Goal: Information Seeking & Learning: Check status

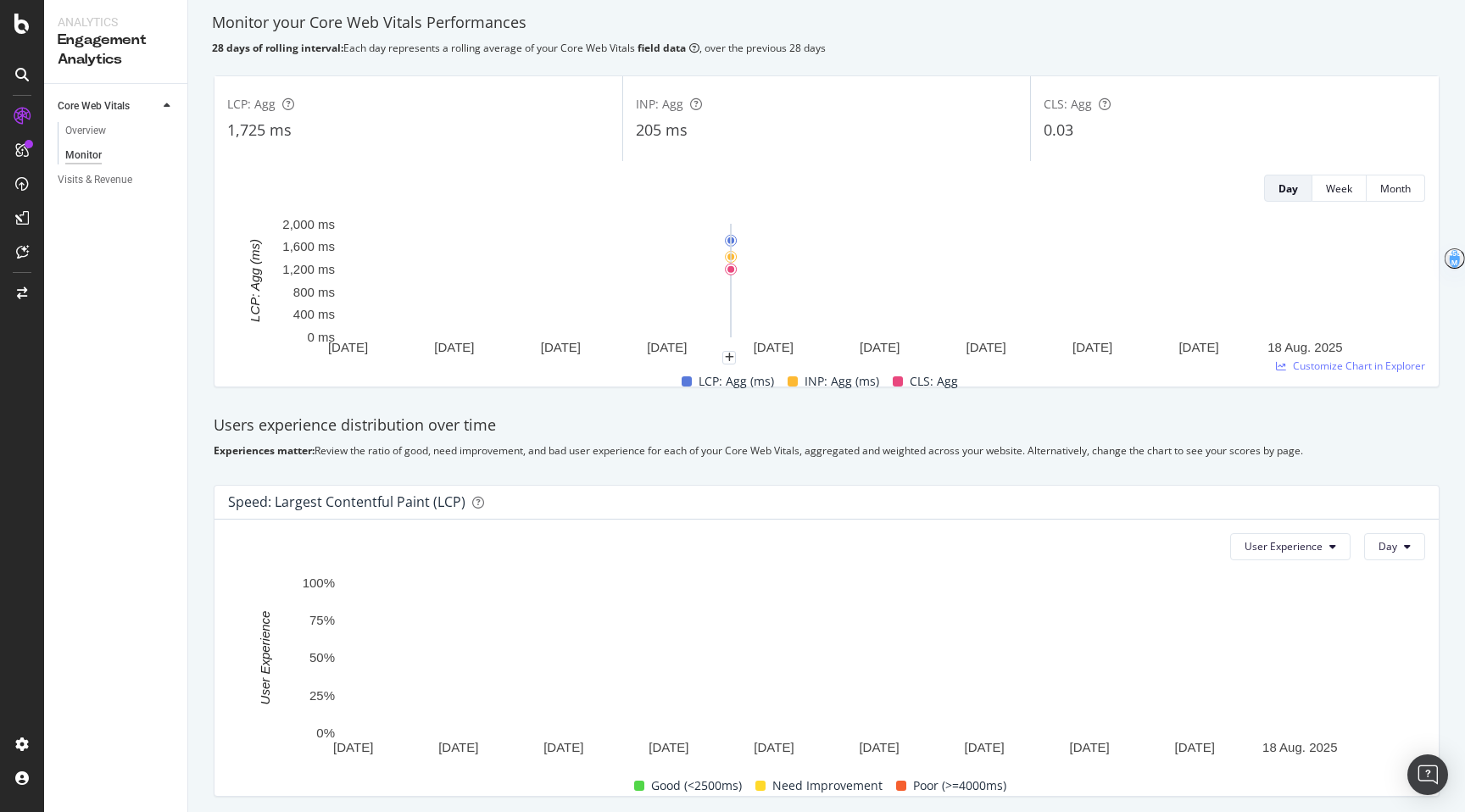
scroll to position [41, 0]
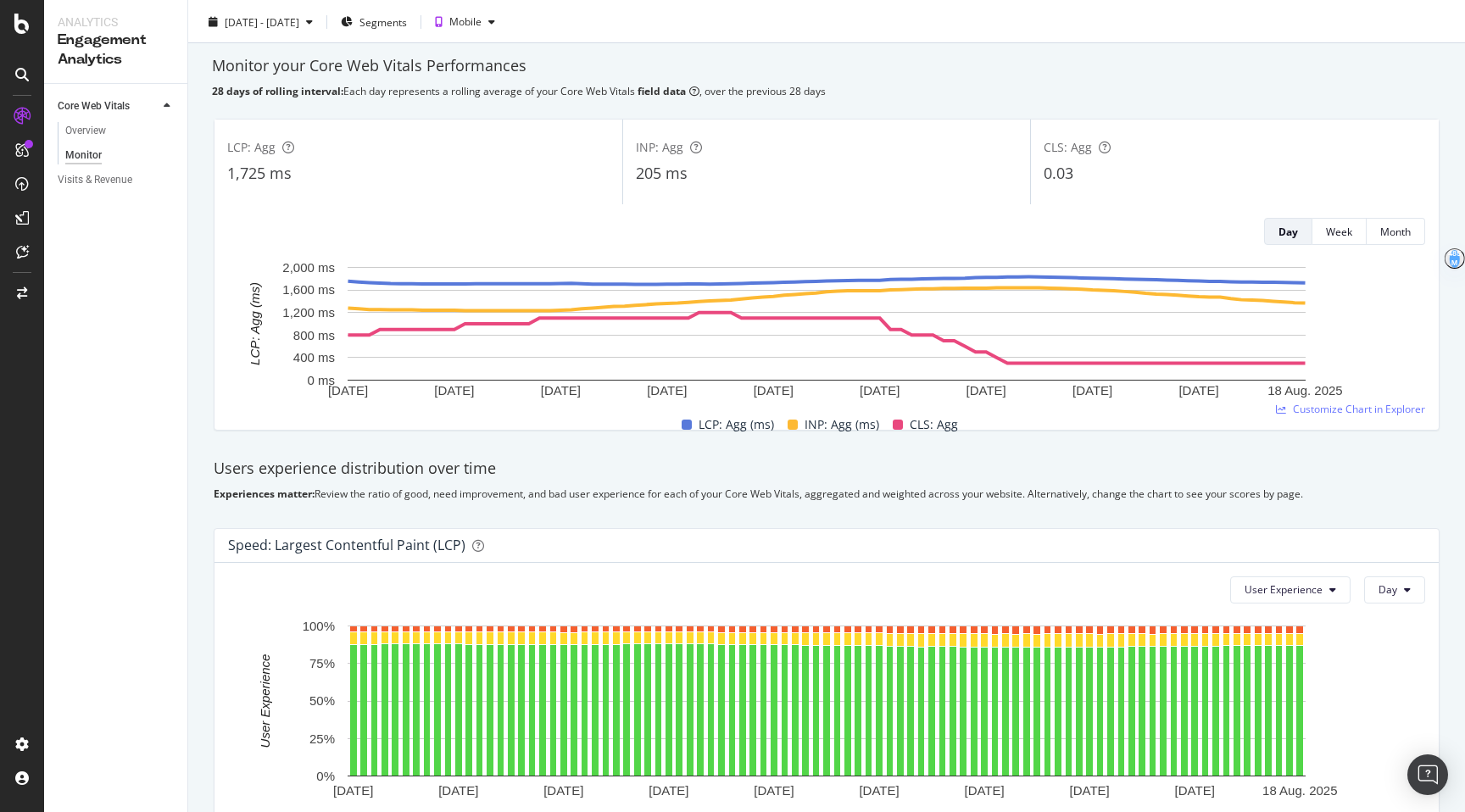
click at [832, 166] on div "205 ms" at bounding box center [827, 173] width 382 height 22
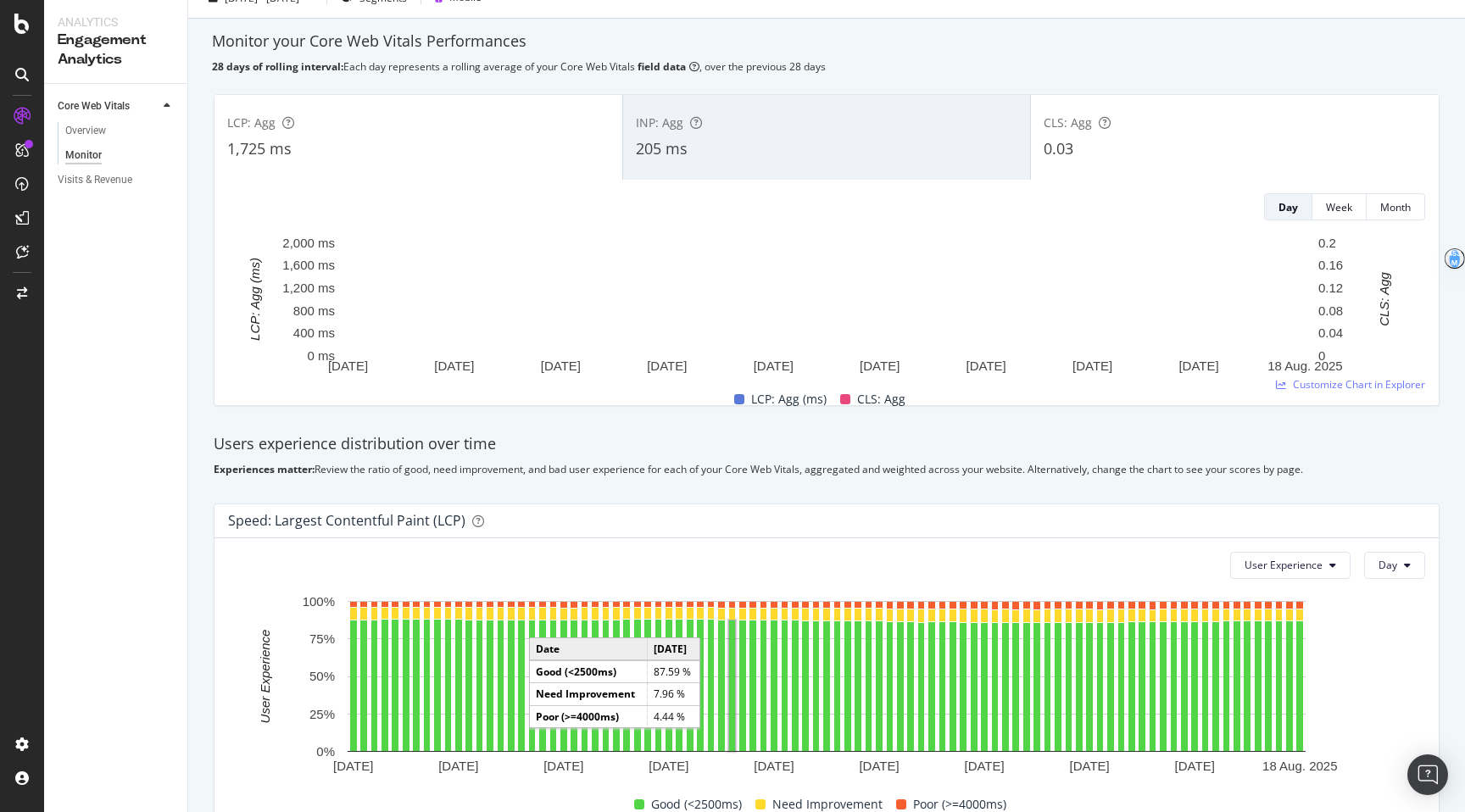
scroll to position [34, 0]
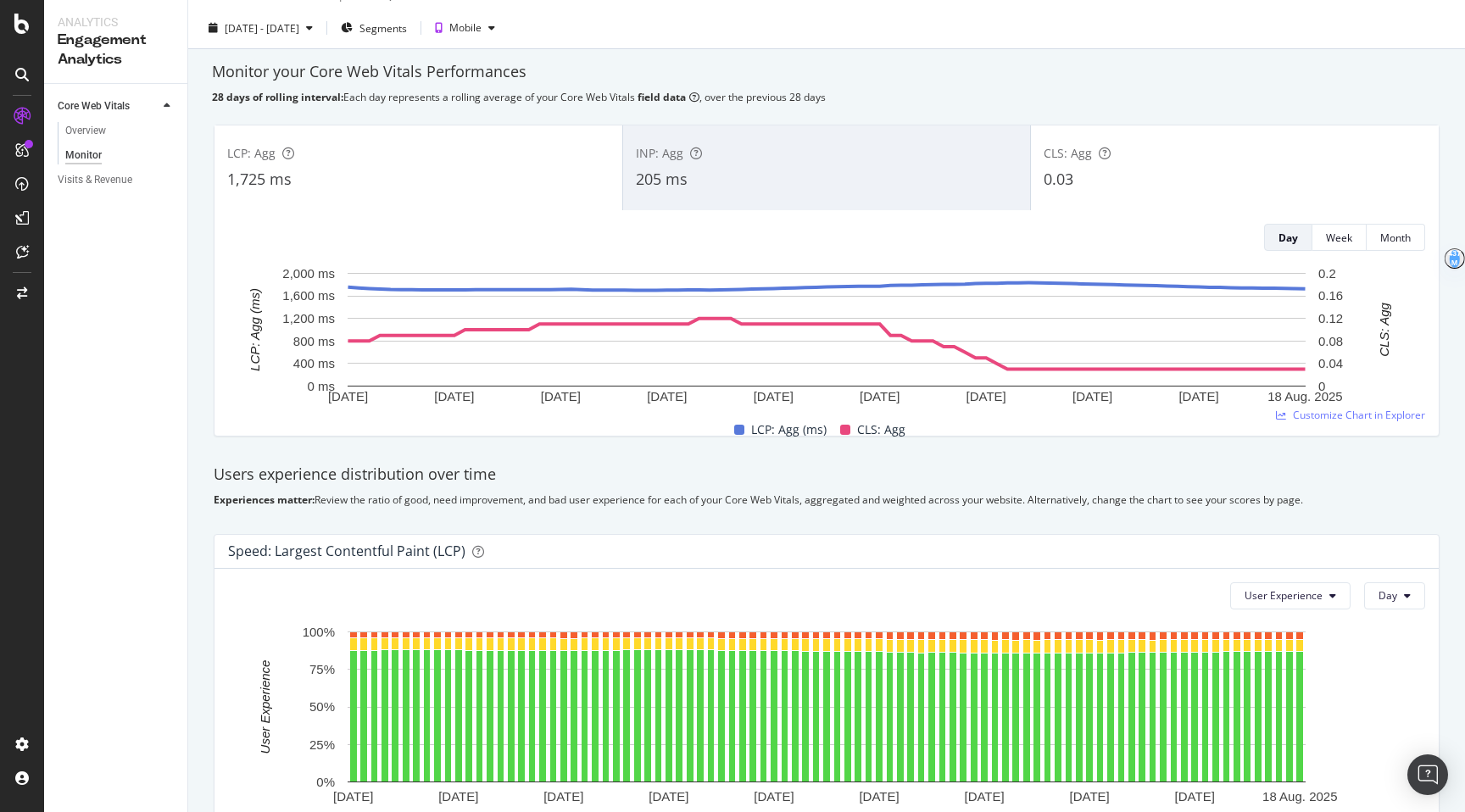
click at [836, 192] on div "CLS: Agg 0.03" at bounding box center [1235, 167] width 408 height 76
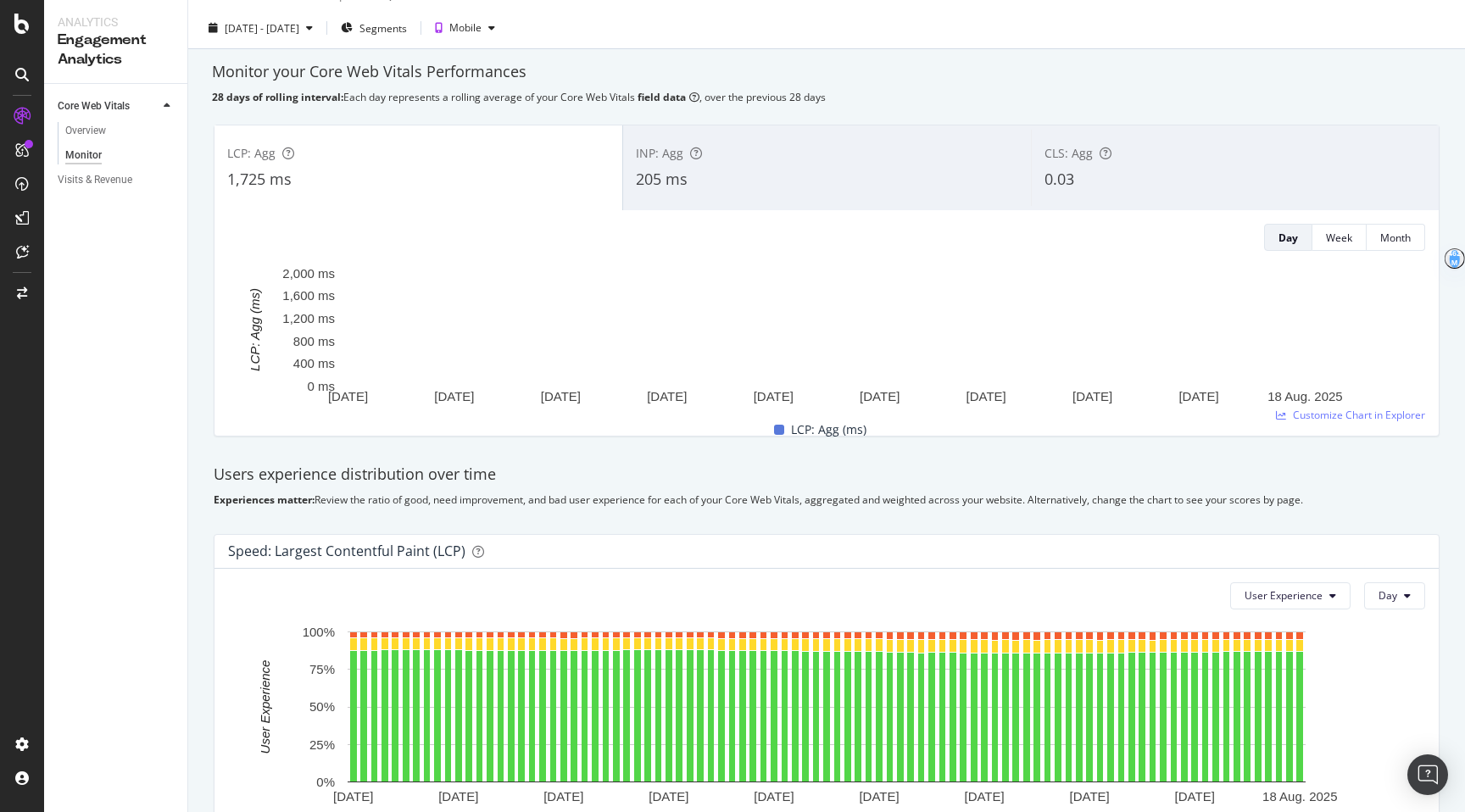
scroll to position [0, 0]
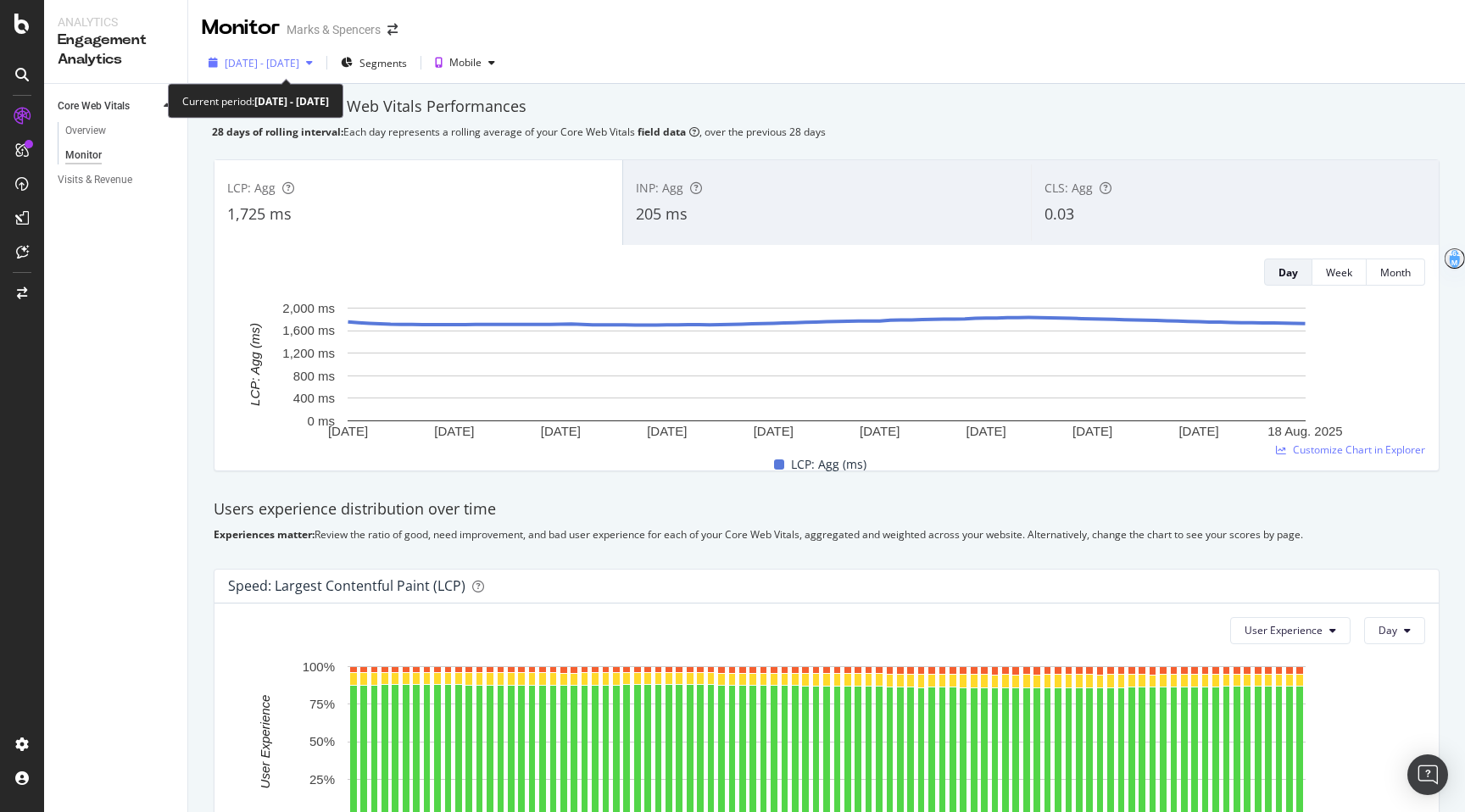
click at [265, 71] on div "2025 May. 20th - Aug. 18th" at bounding box center [261, 63] width 118 height 25
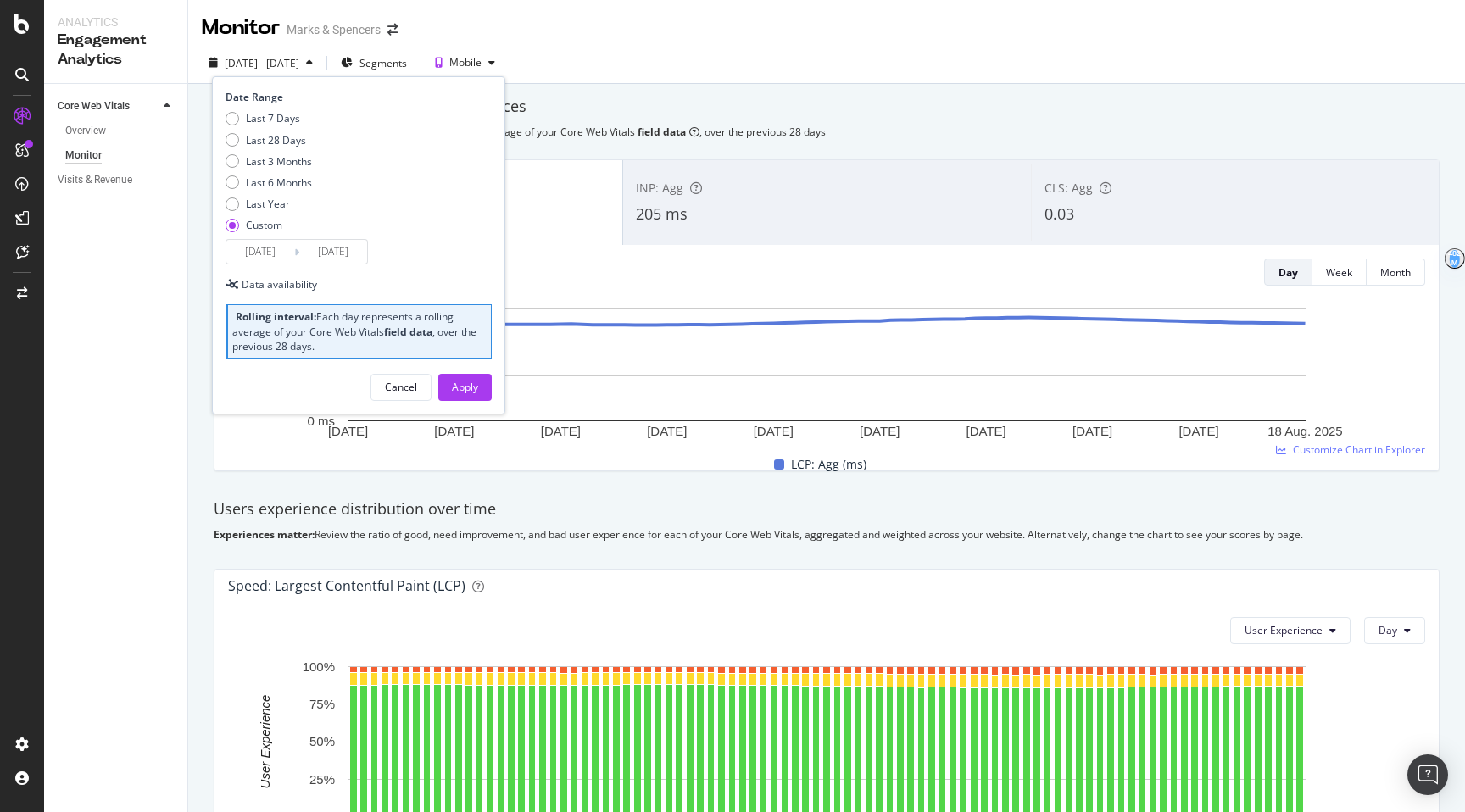
click at [257, 191] on div "Last 7 Days Last 28 Days Last 3 Months Last 6 Months Last Year Custom" at bounding box center [269, 174] width 86 height 128
click at [257, 187] on div "Last 6 Months" at bounding box center [278, 182] width 66 height 15
type input "2025/03/01"
type input "2025/08/30"
click at [447, 399] on button "Apply" at bounding box center [464, 388] width 54 height 27
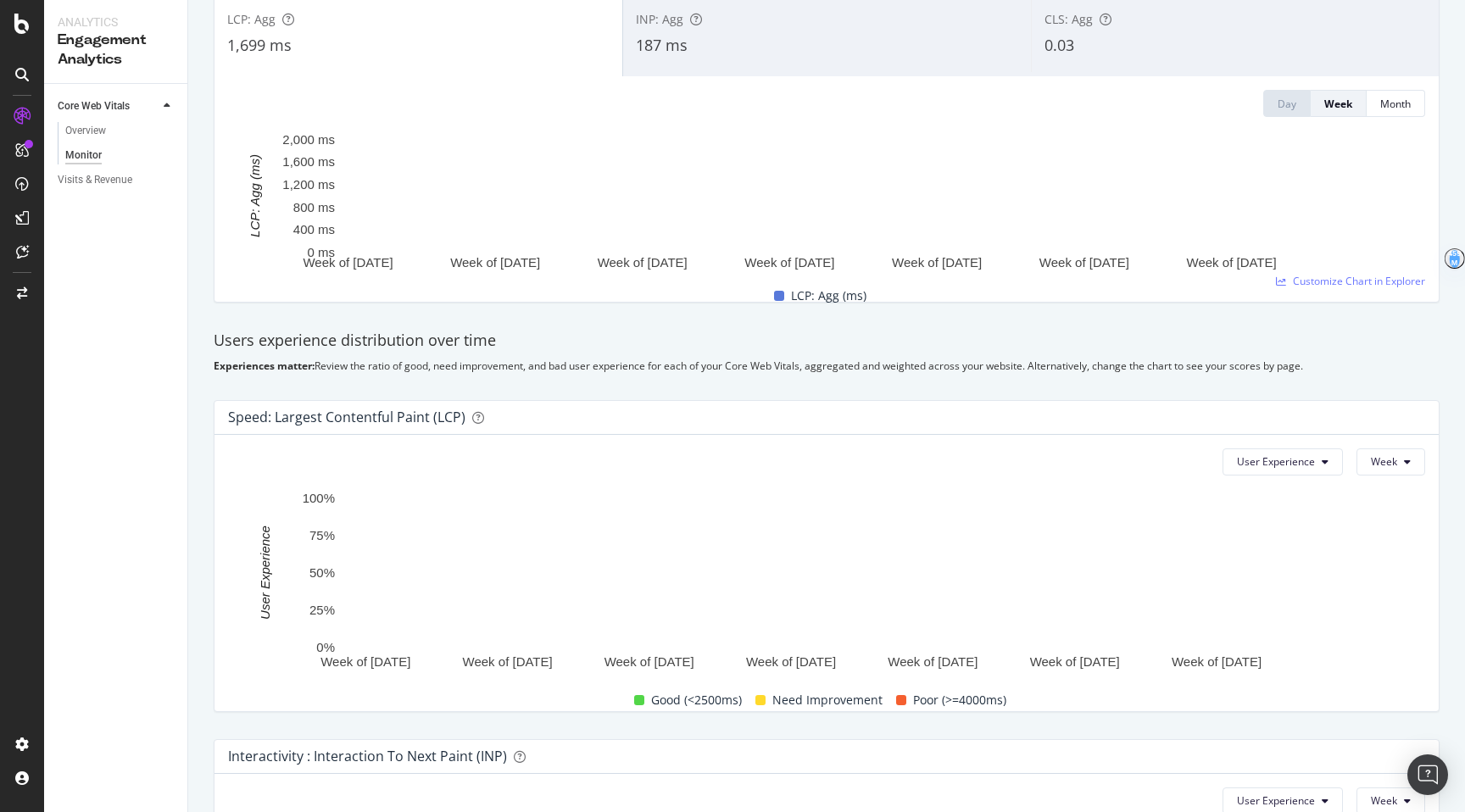
scroll to position [167, 0]
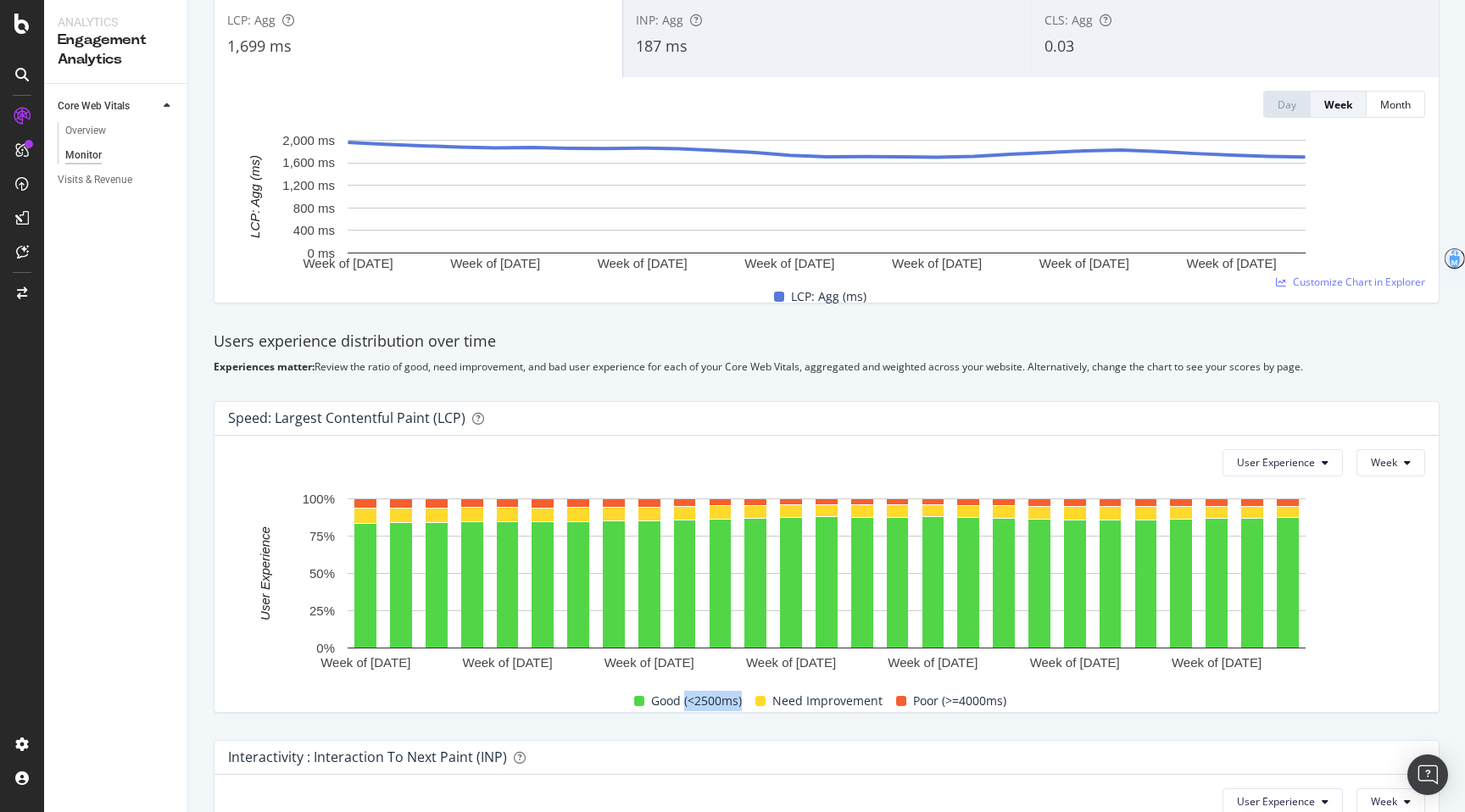
drag, startPoint x: 746, startPoint y: 701, endPoint x: 685, endPoint y: 703, distance: 61.0
click at [685, 462] on div "Good (<2500ms)" at bounding box center [688, 700] width 122 height 21
copy span "(<2500ms)"
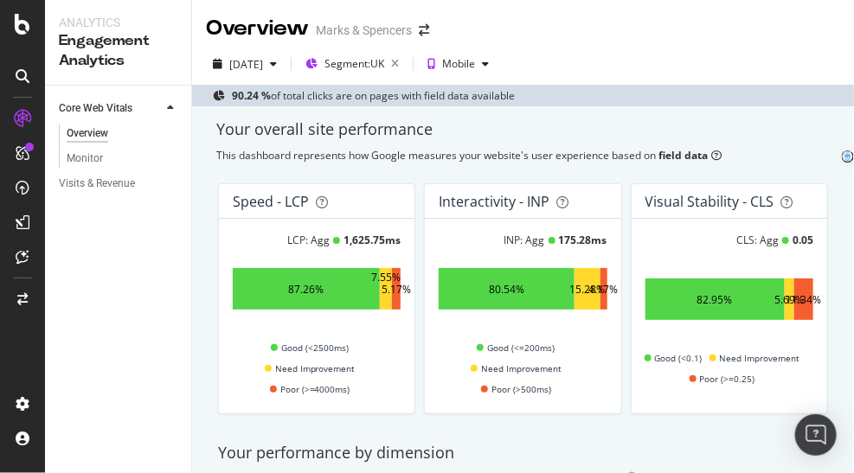
scroll to position [524, 0]
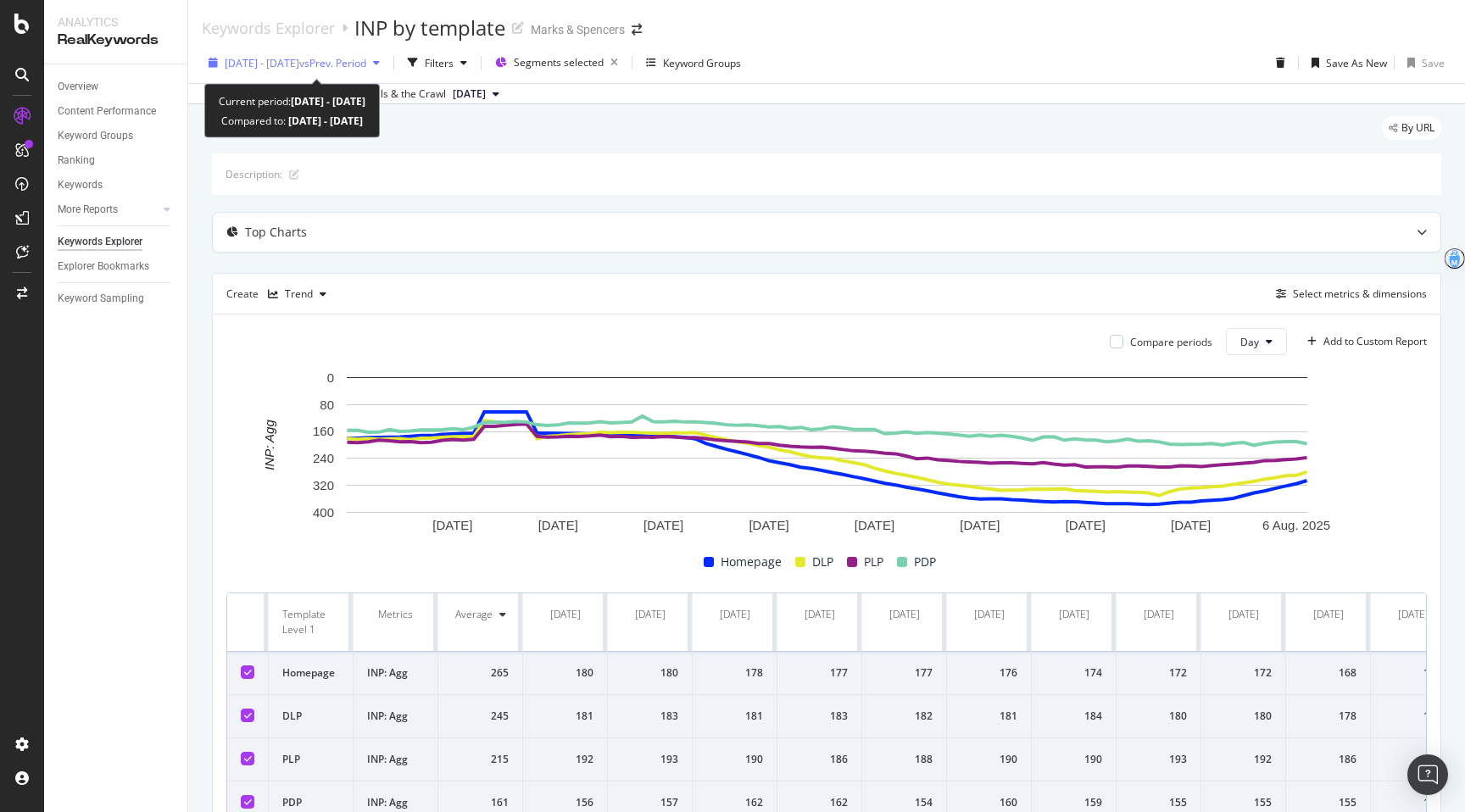
click at [295, 56] on span "[DATE] - [DATE]" at bounding box center [262, 63] width 74 height 15
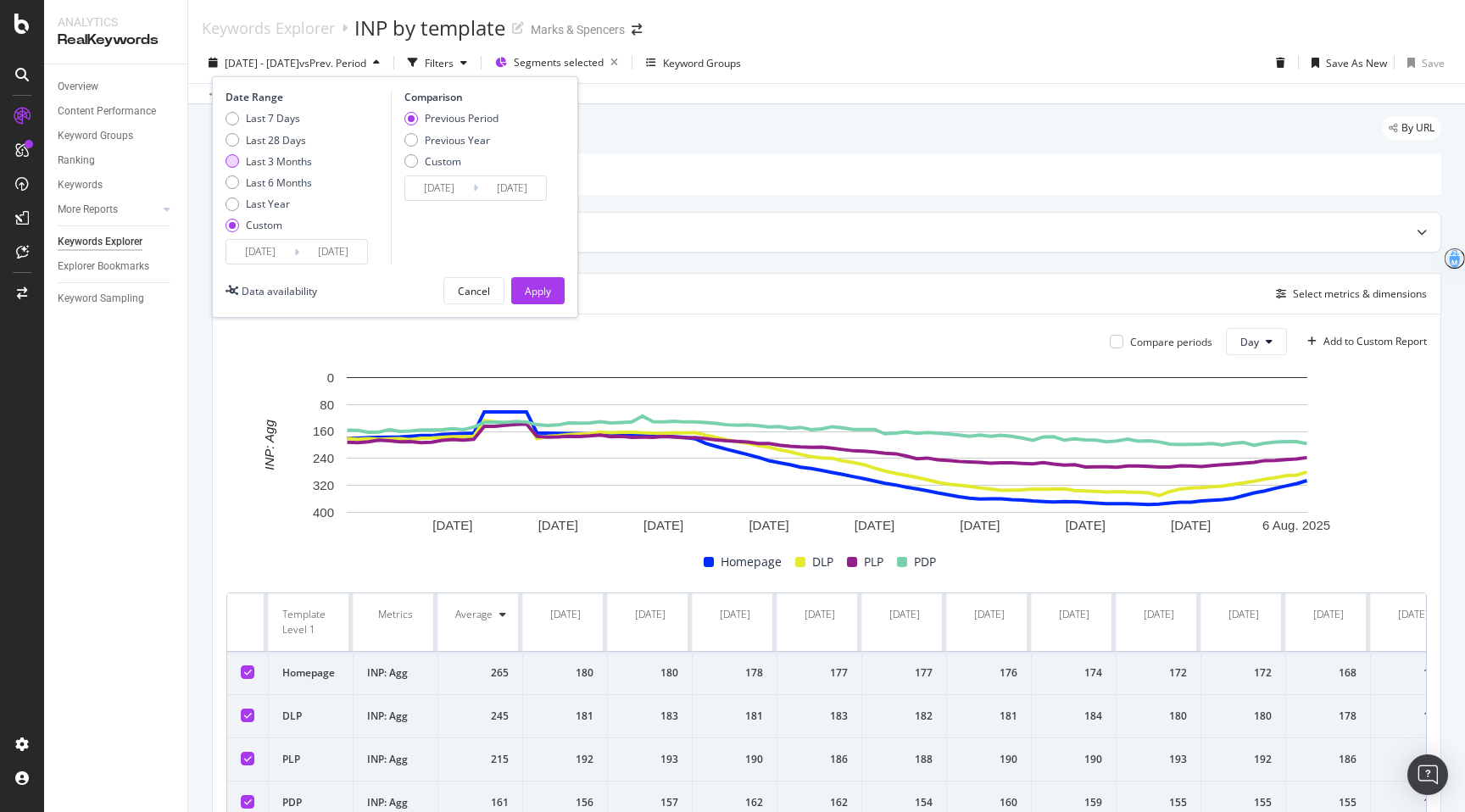
click at [263, 161] on div "Last 3 Months" at bounding box center [278, 161] width 66 height 15
type input "2025/05/27"
type input "2025/08/26"
type input "2025/02/24"
type input "2025/05/26"
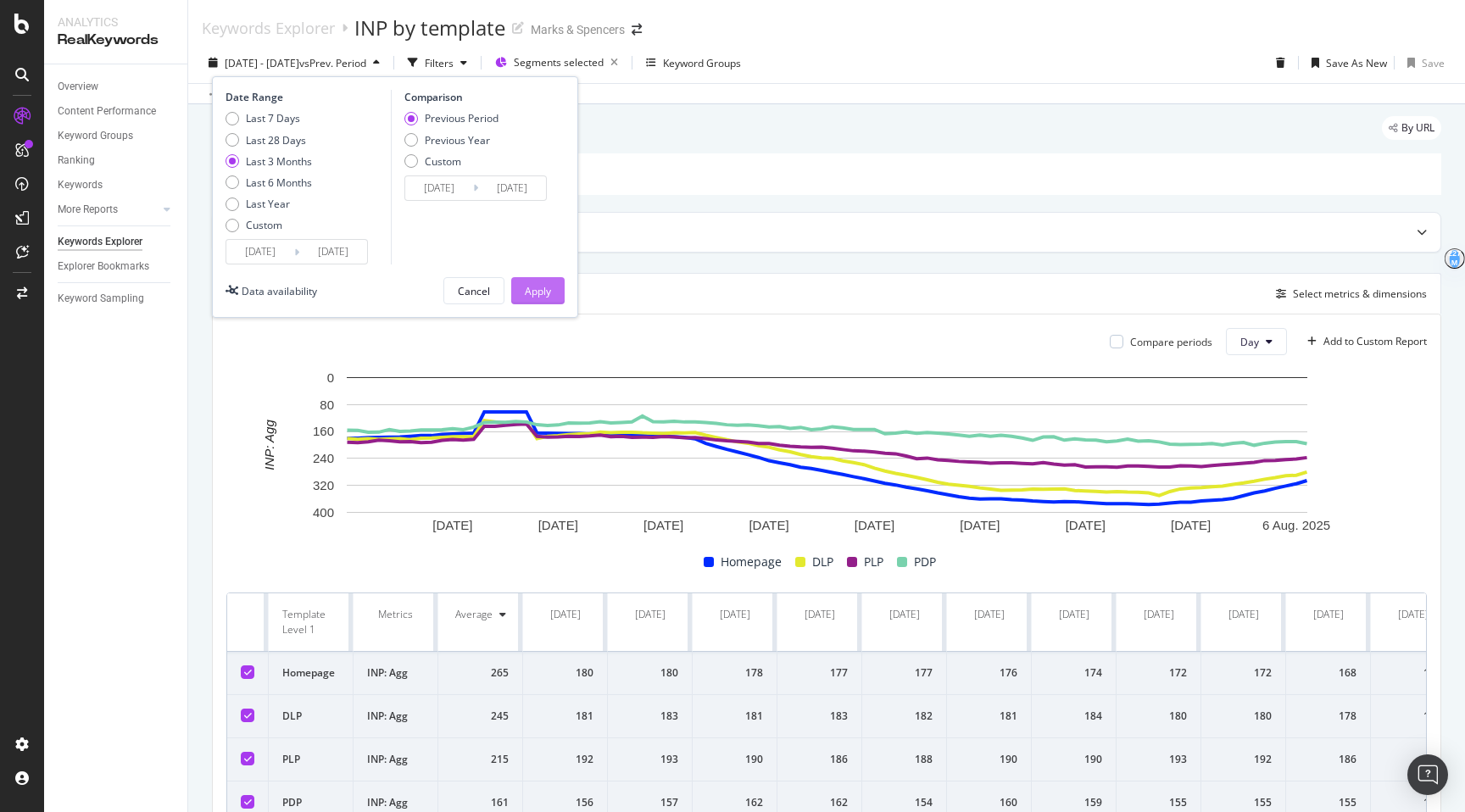
click at [541, 295] on div "Apply" at bounding box center [538, 291] width 26 height 15
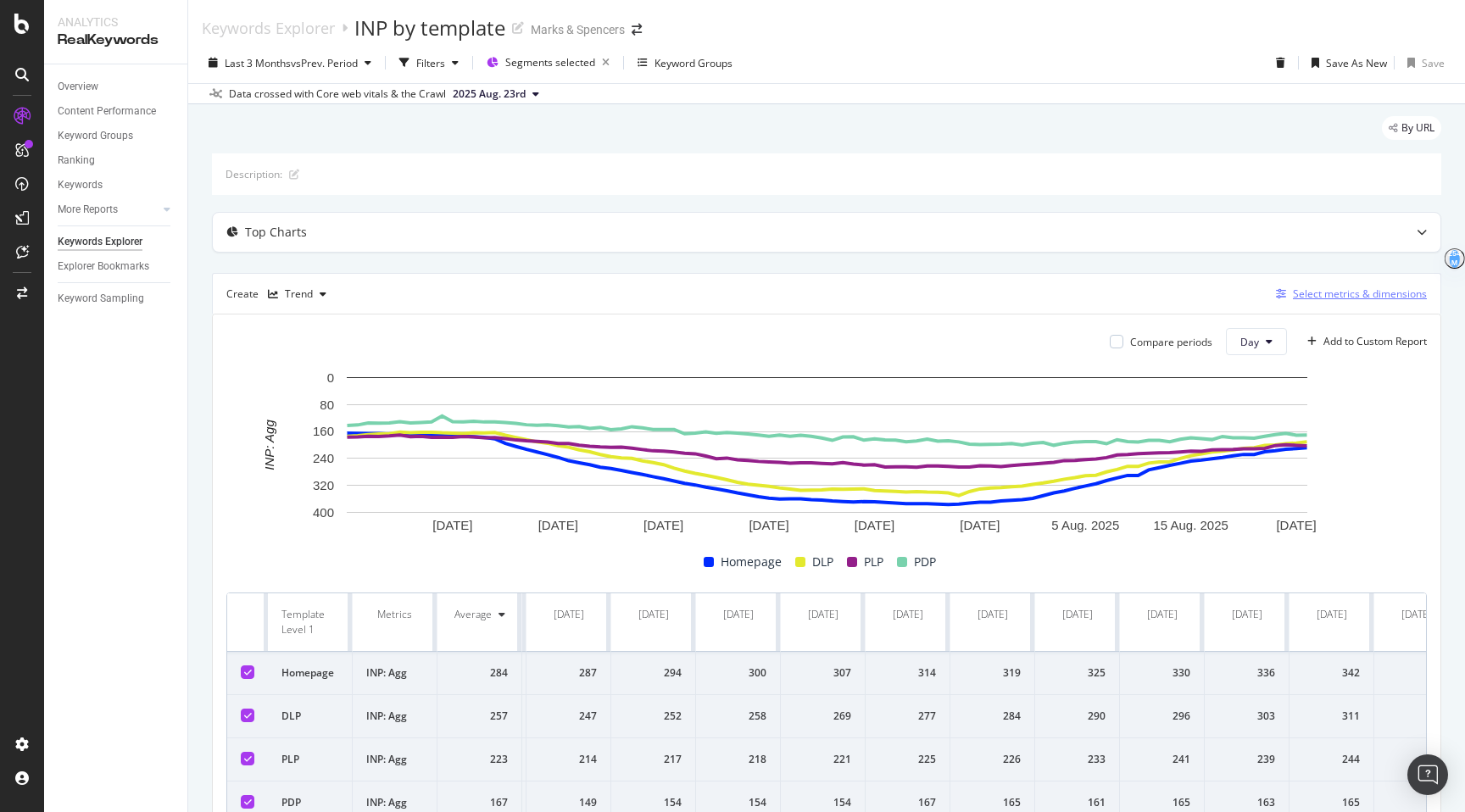
click at [1313, 300] on div "Select metrics & dimensions" at bounding box center [1360, 293] width 134 height 15
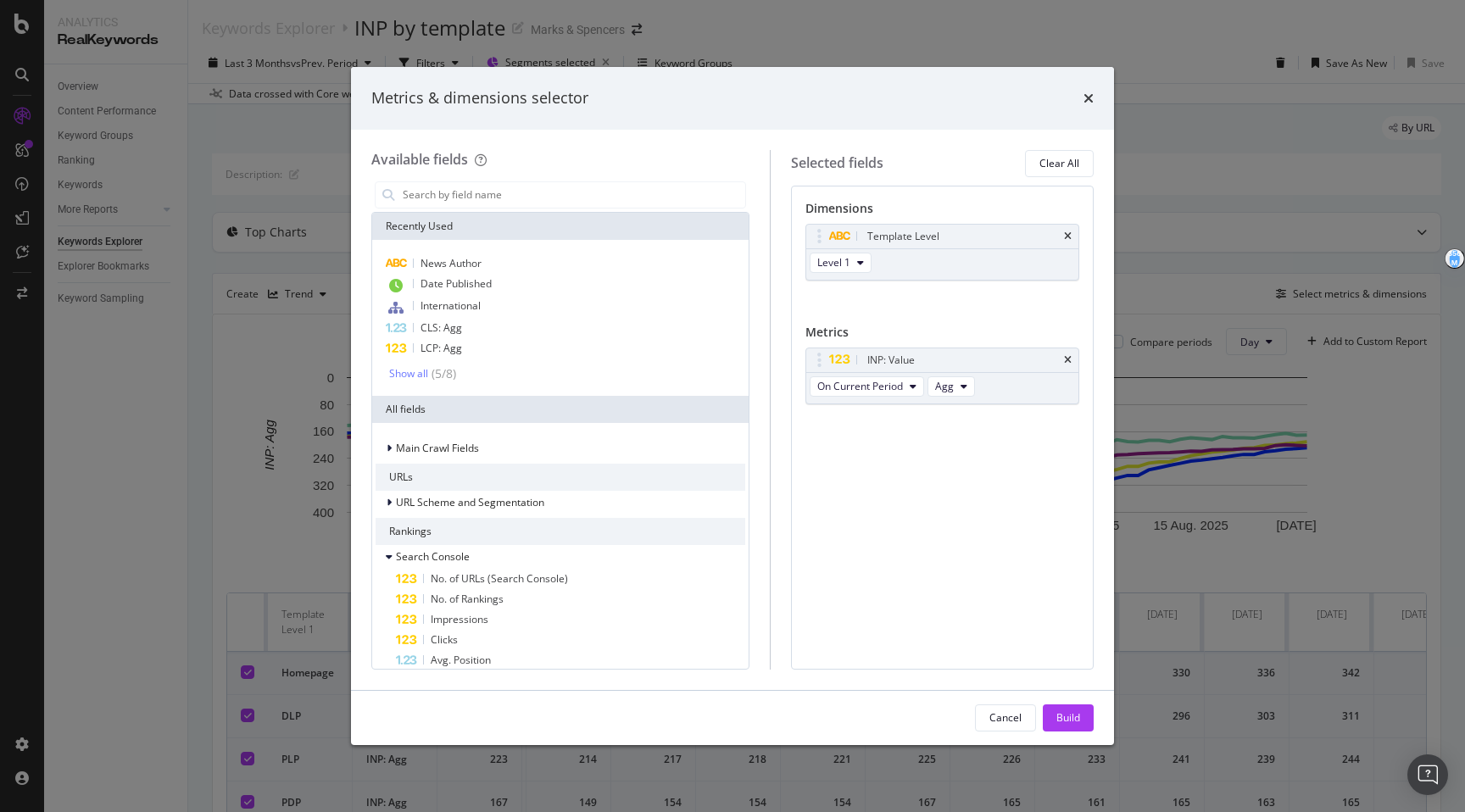
click at [1087, 108] on div "times" at bounding box center [1089, 98] width 10 height 22
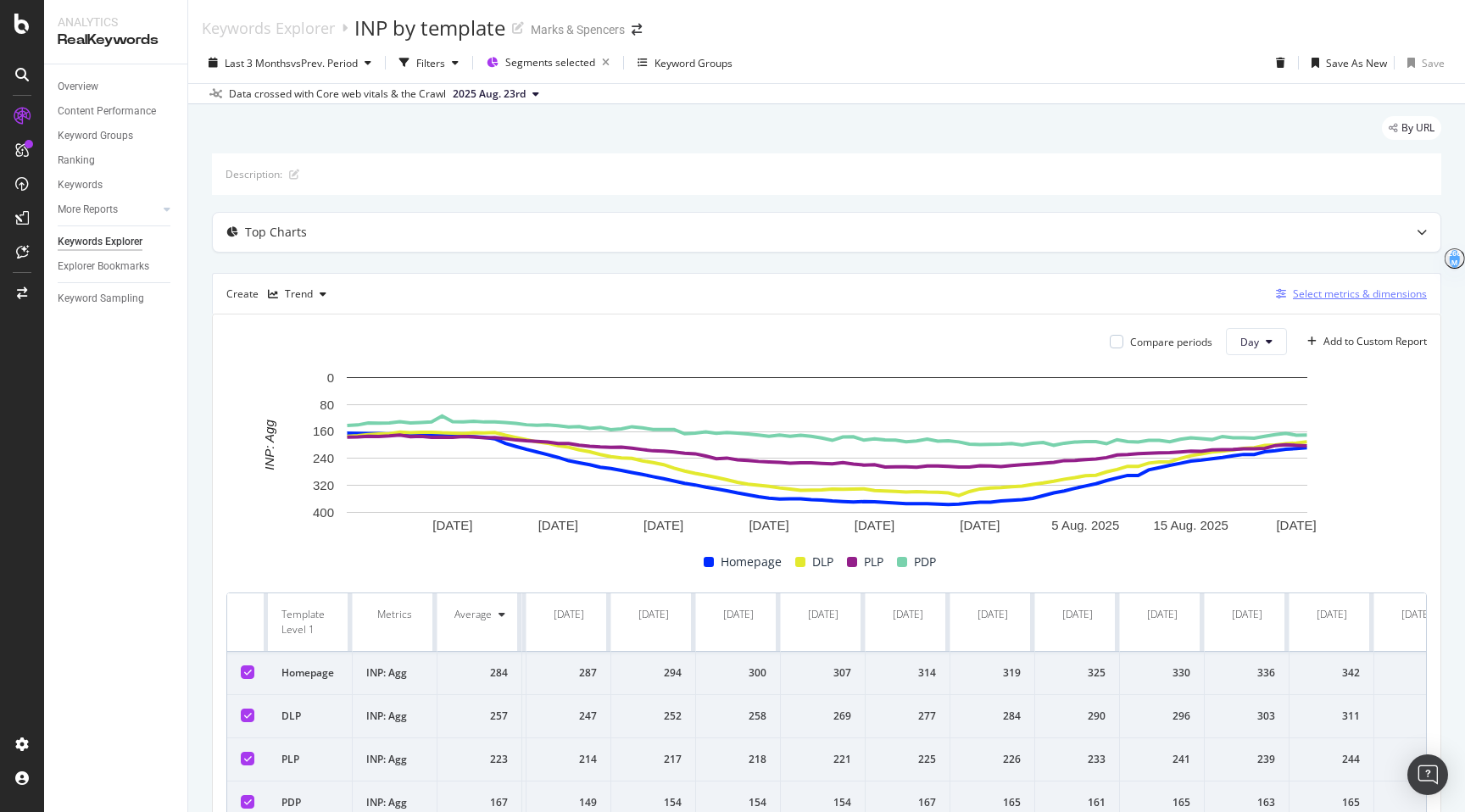
click at [1323, 290] on div "Select metrics & dimensions" at bounding box center [1360, 293] width 134 height 15
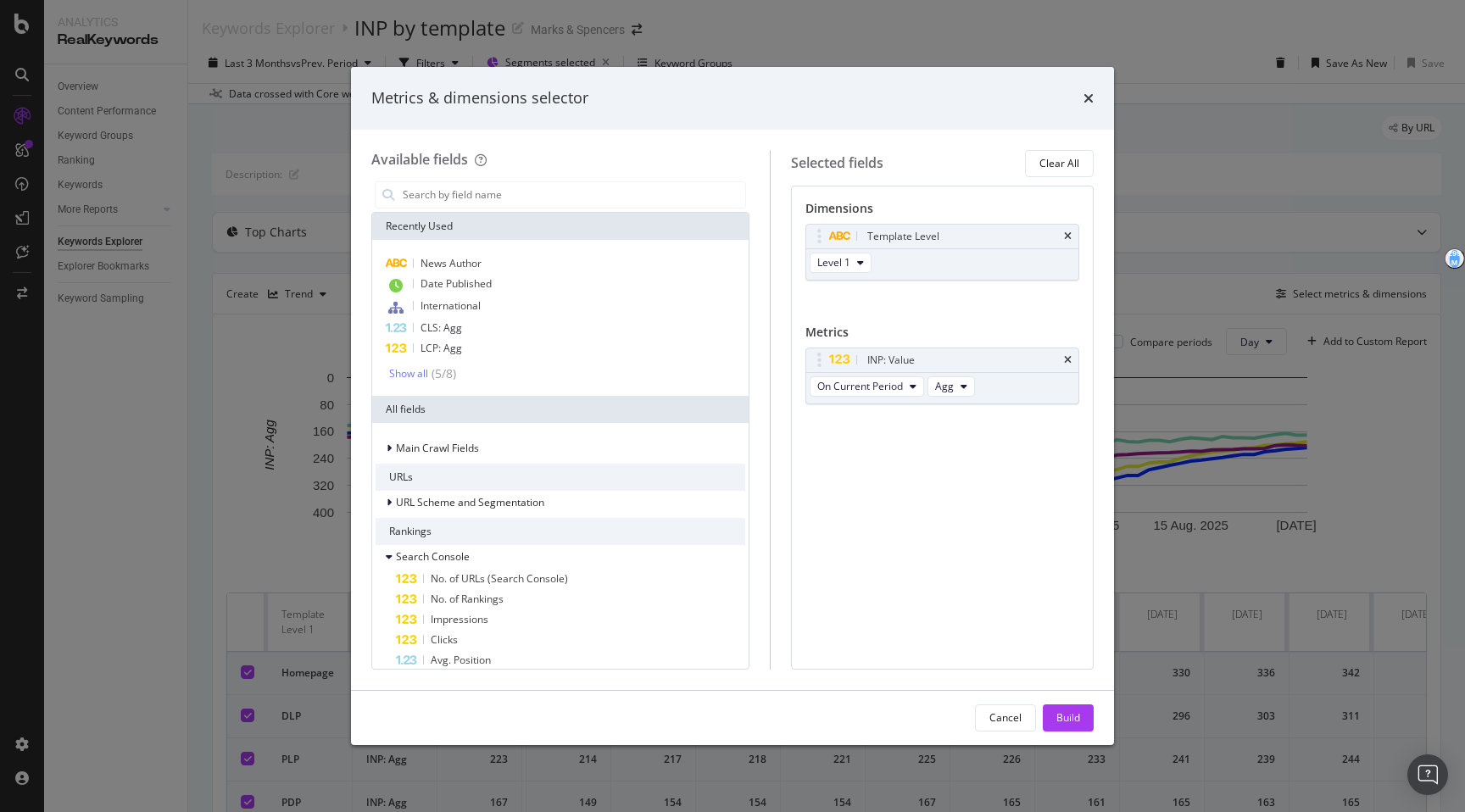
click at [1159, 624] on div "Metrics & dimensions selector Available fields Recently Used News Author Date P…" at bounding box center [732, 406] width 1465 height 812
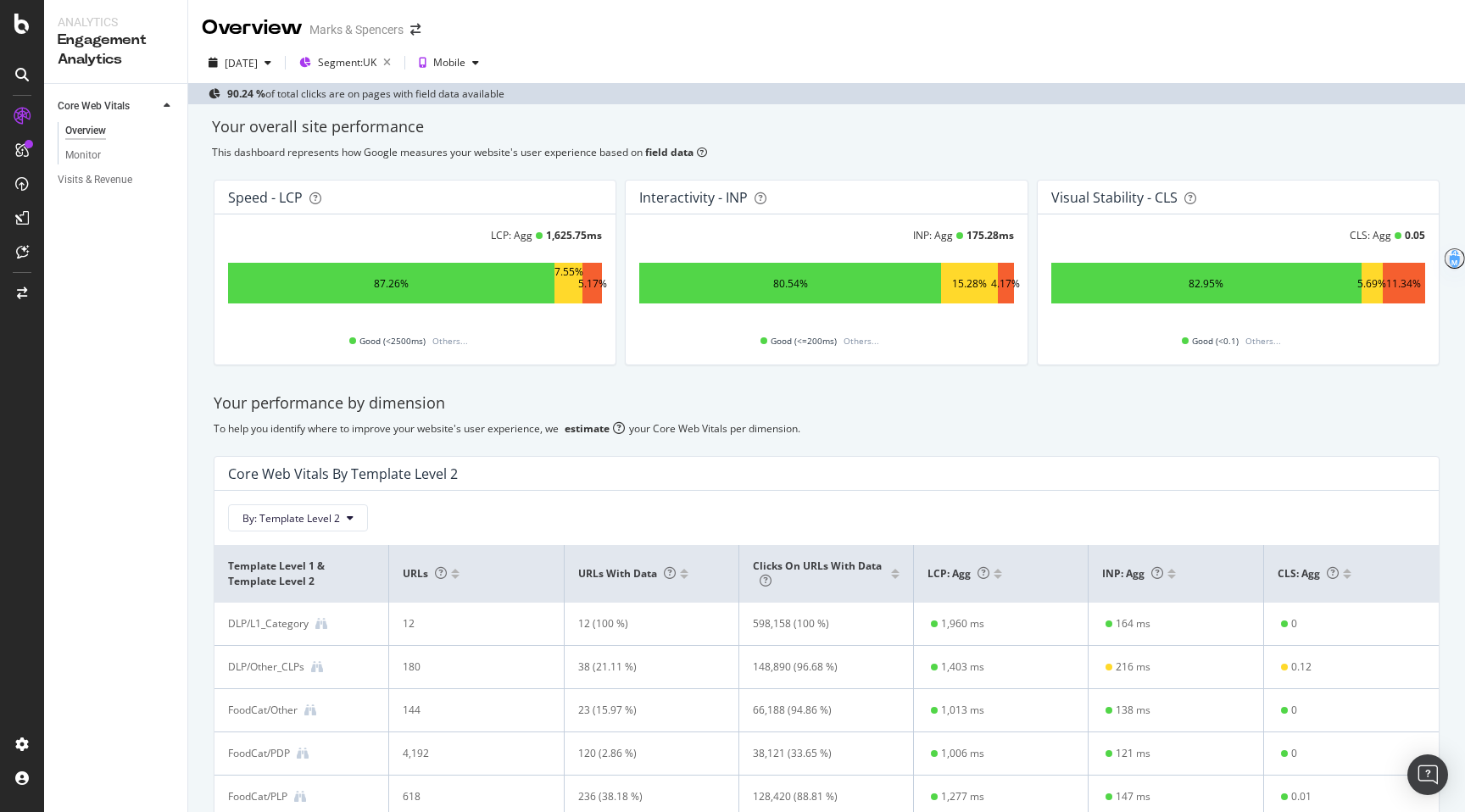
scroll to position [513, 0]
